Goal: Information Seeking & Learning: Learn about a topic

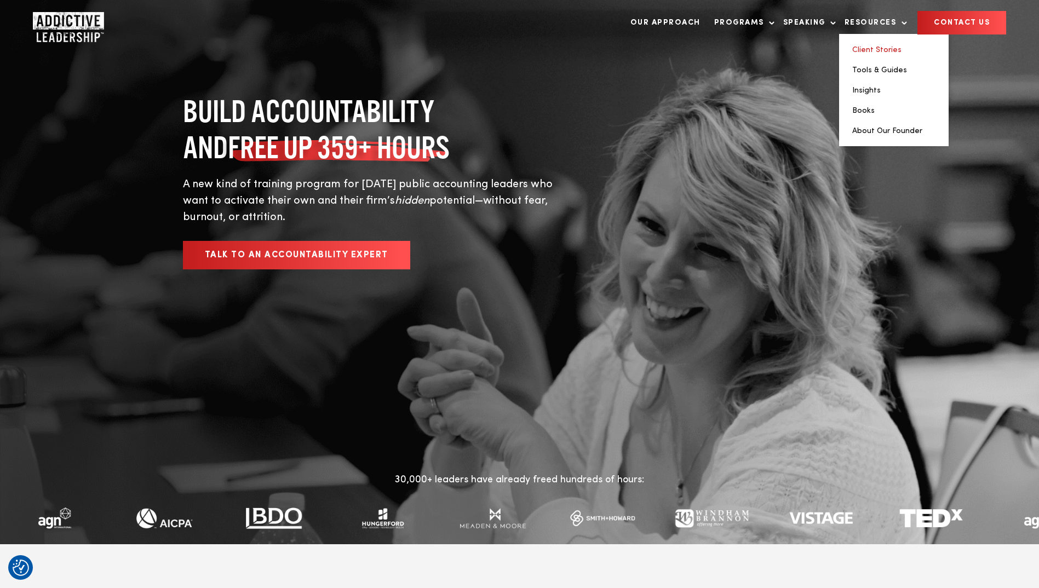
click at [871, 48] on link "Client Stories" at bounding box center [876, 50] width 49 height 8
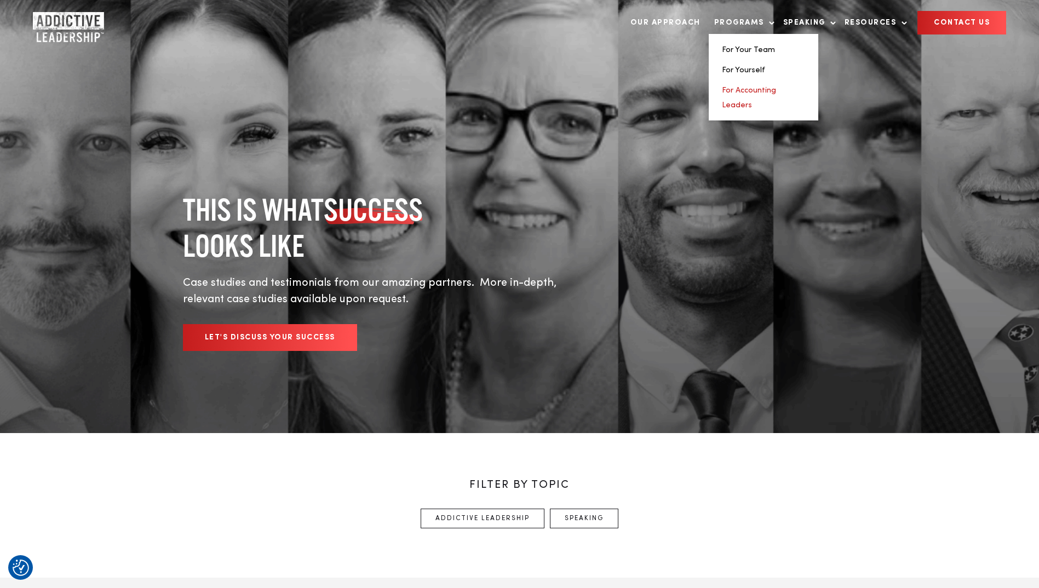
click at [749, 90] on link "For Accounting Leaders" at bounding box center [749, 98] width 54 height 22
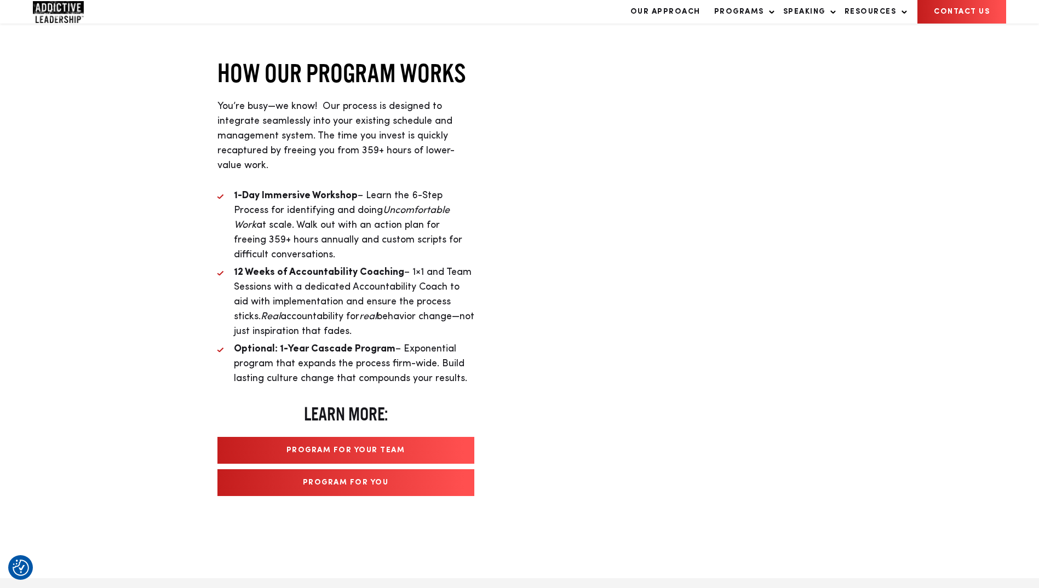
scroll to position [1960, 0]
